Goal: Navigation & Orientation: Find specific page/section

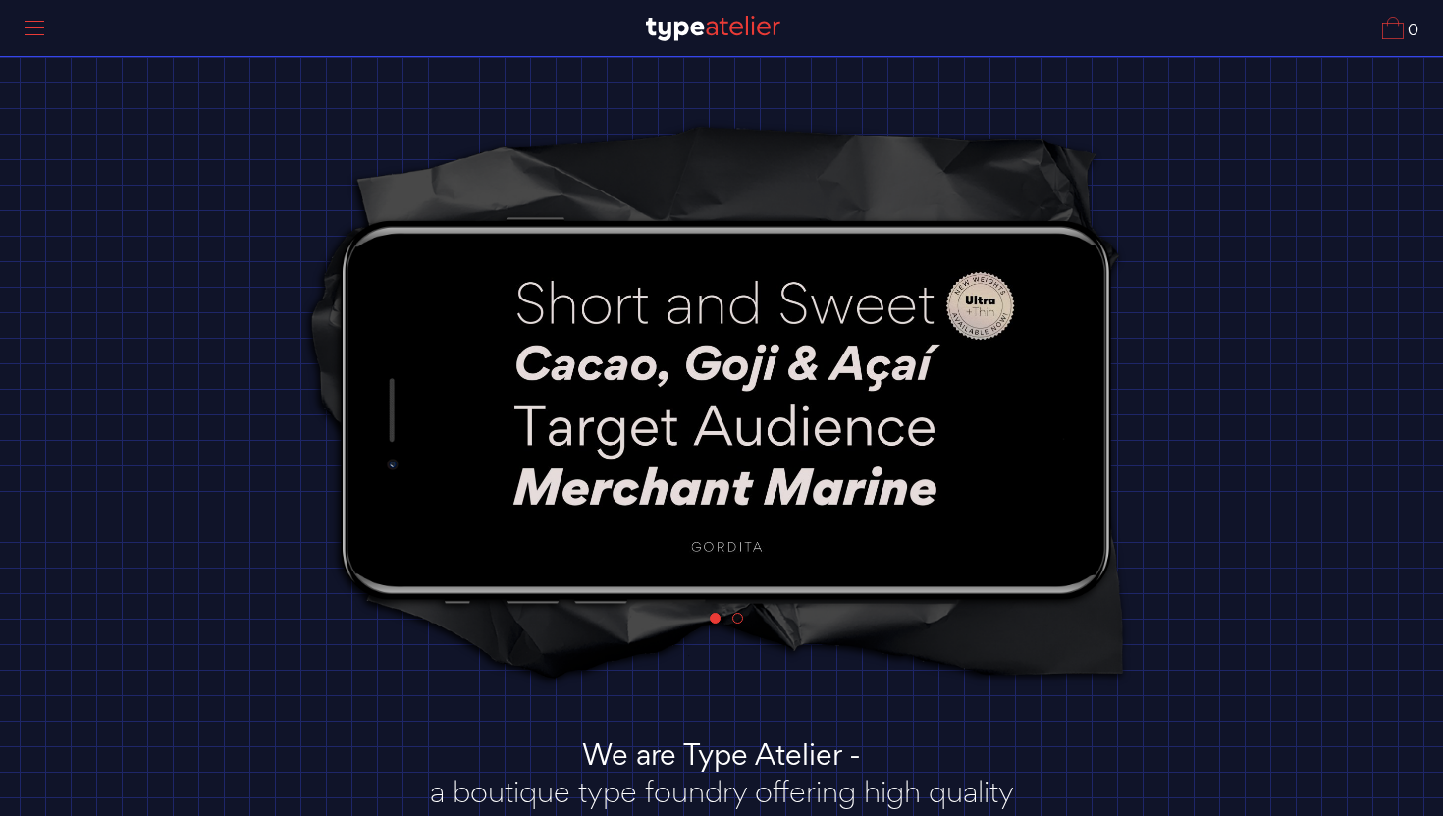
scroll to position [347, 0]
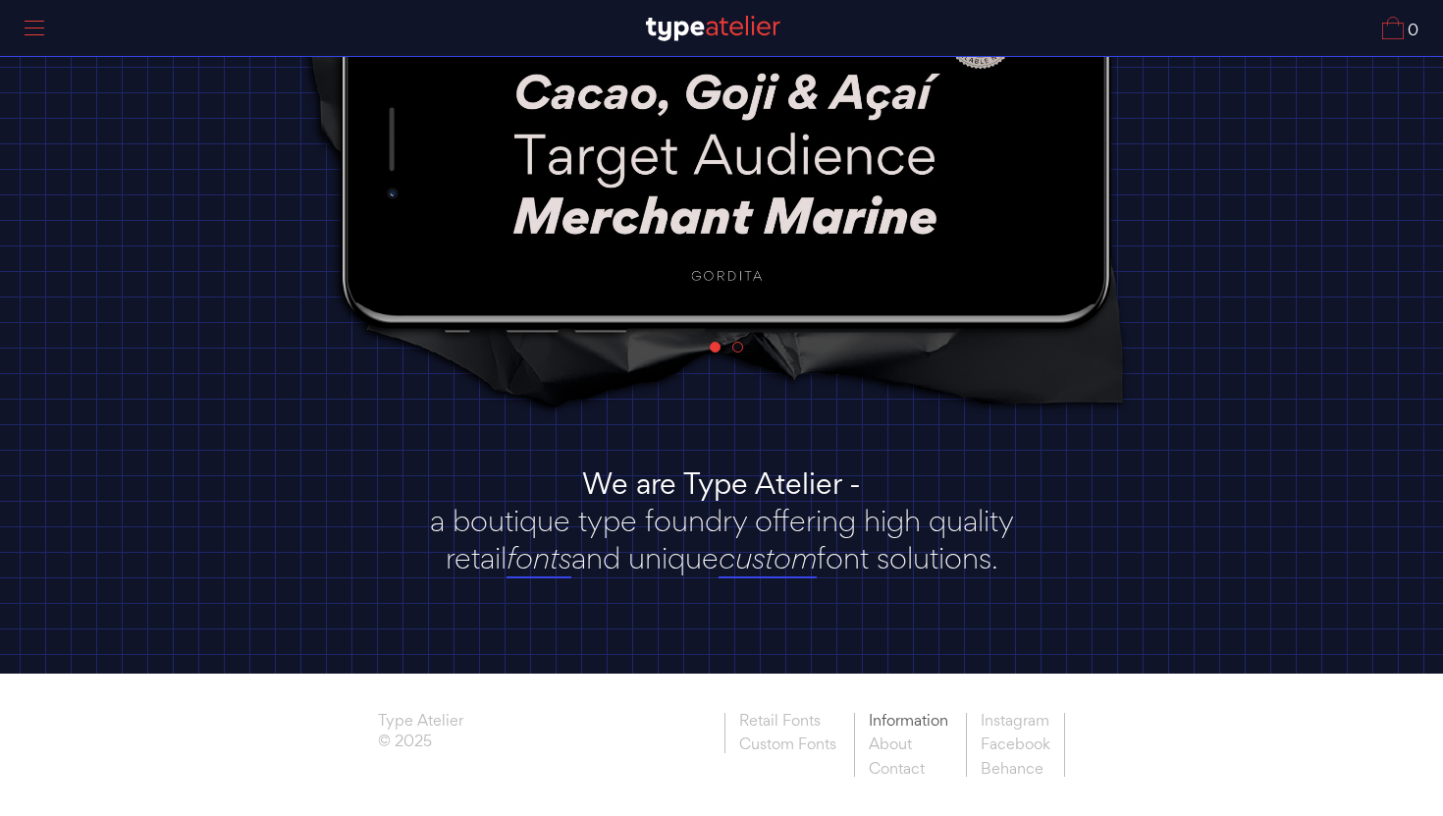
click at [854, 712] on link "Information" at bounding box center [908, 722] width 108 height 21
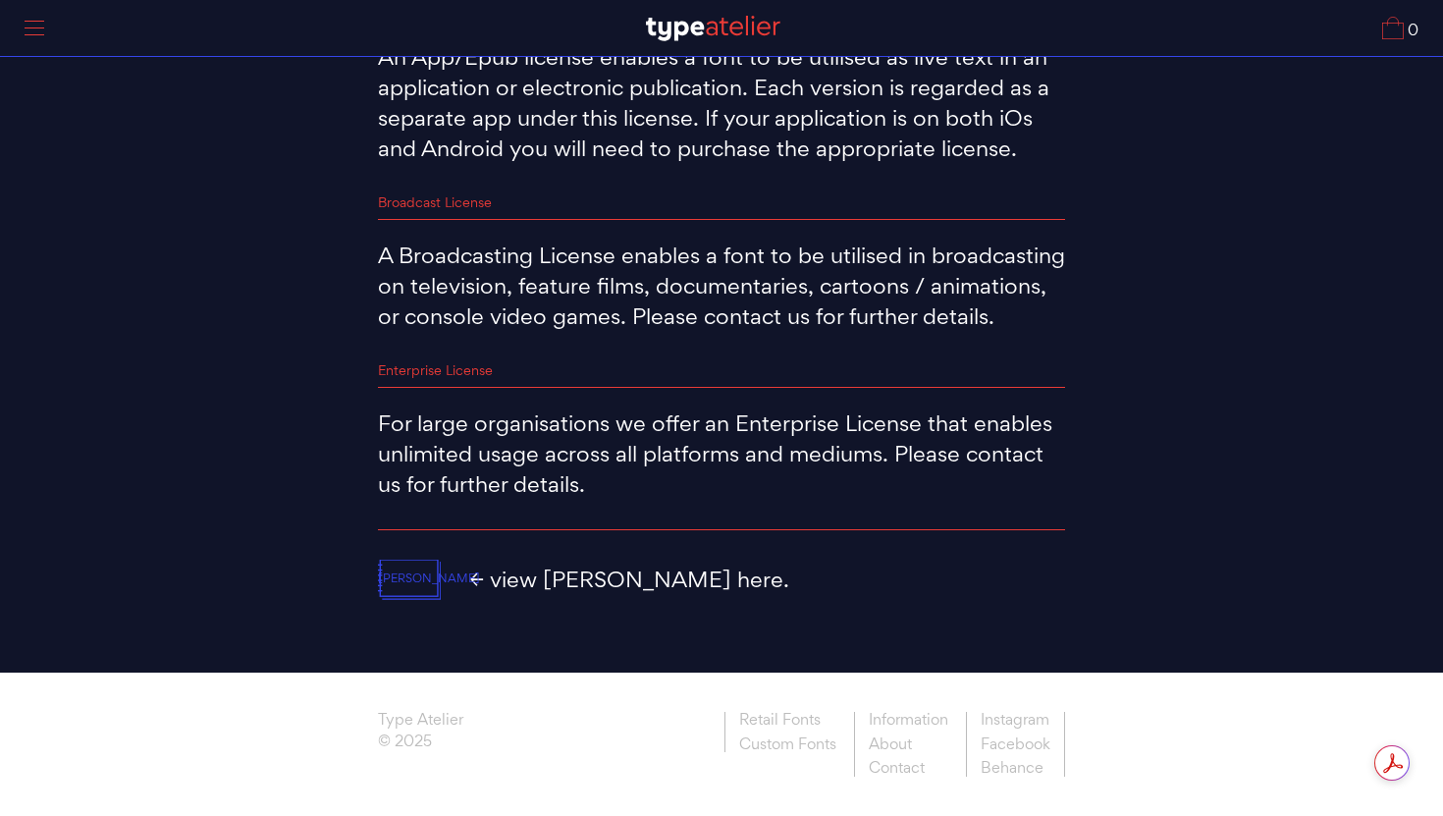
scroll to position [1720, 0]
click at [764, 711] on link "Retail Fonts" at bounding box center [787, 721] width 126 height 21
